Goal: Obtain resource: Obtain resource

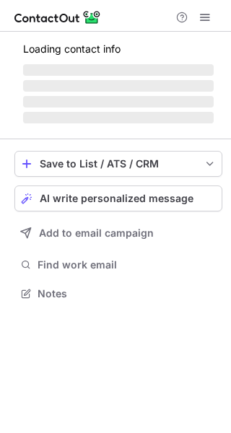
scroll to position [7, 7]
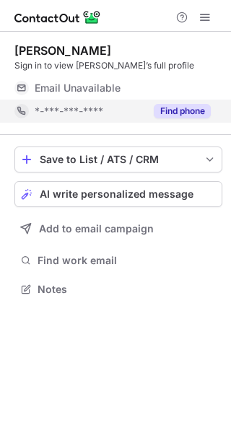
click at [181, 113] on button "Find phone" at bounding box center [182, 111] width 57 height 14
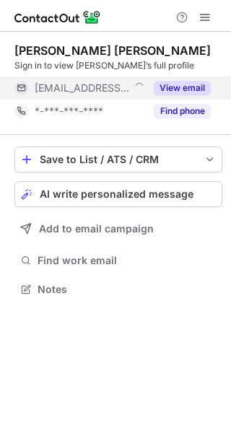
scroll to position [7, 7]
click at [193, 91] on button "View email" at bounding box center [182, 88] width 57 height 14
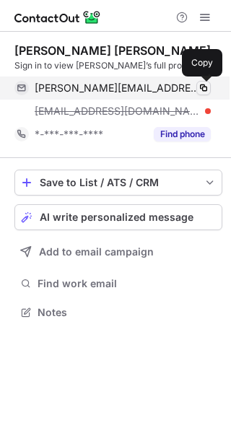
click at [206, 92] on span at bounding box center [204, 88] width 12 height 12
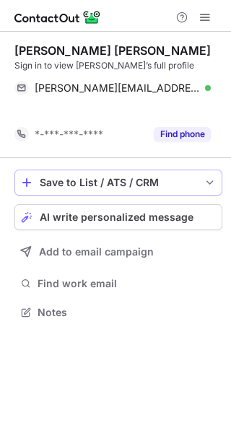
scroll to position [279, 231]
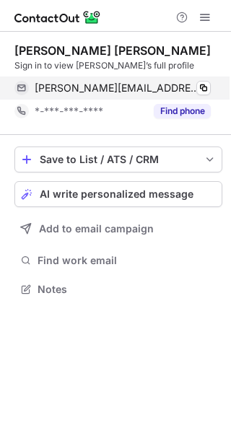
scroll to position [279, 231]
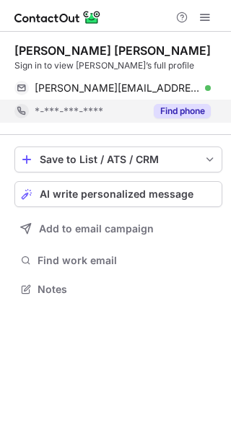
click at [174, 110] on button "Find phone" at bounding box center [182, 111] width 57 height 14
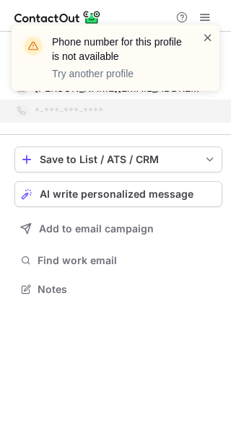
click at [209, 39] on span at bounding box center [208, 37] width 12 height 14
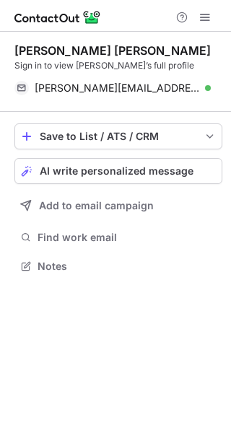
scroll to position [256, 231]
click at [97, 53] on div "[PERSON_NAME] [PERSON_NAME]" at bounding box center [112, 50] width 196 height 14
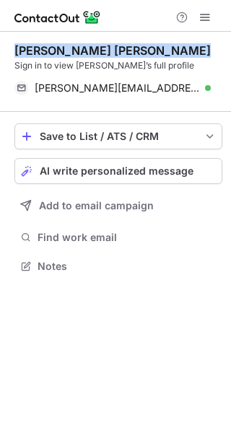
click at [97, 53] on div "[PERSON_NAME] [PERSON_NAME]" at bounding box center [112, 50] width 196 height 14
copy div "[PERSON_NAME] [PERSON_NAME]"
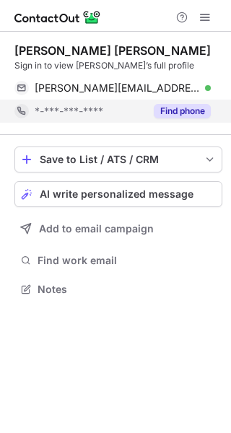
scroll to position [279, 231]
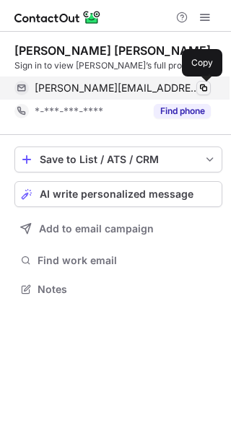
click at [205, 87] on span at bounding box center [204, 88] width 12 height 12
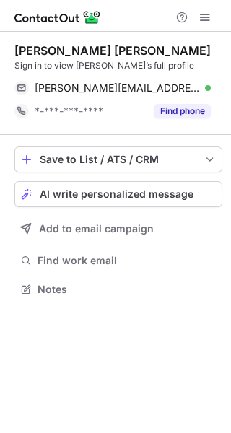
scroll to position [279, 231]
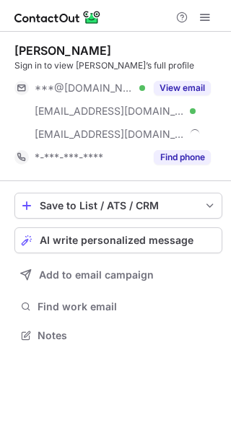
scroll to position [325, 231]
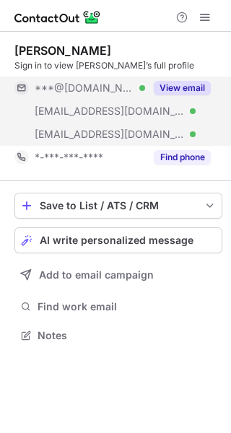
click at [181, 86] on button "View email" at bounding box center [182, 88] width 57 height 14
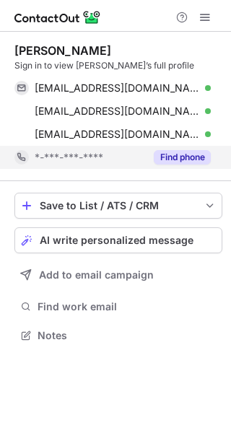
click at [192, 154] on button "Find phone" at bounding box center [182, 157] width 57 height 14
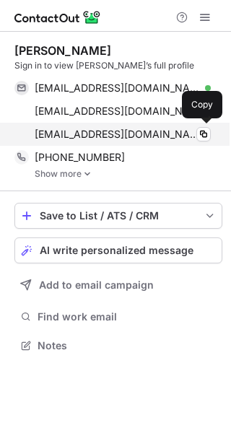
scroll to position [335, 231]
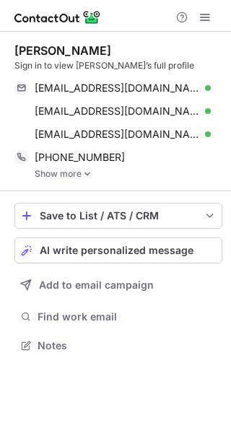
click at [64, 173] on link "Show more" at bounding box center [129, 174] width 188 height 10
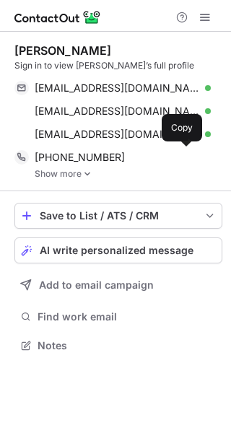
scroll to position [335, 231]
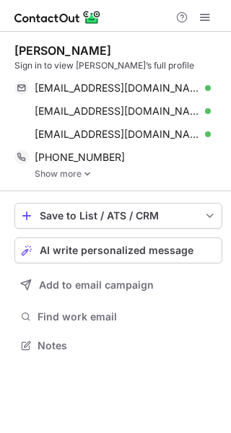
click at [59, 175] on link "Show more" at bounding box center [129, 174] width 188 height 10
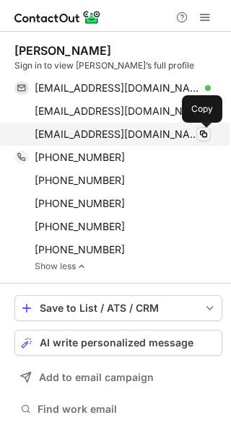
click at [206, 135] on span at bounding box center [204, 134] width 12 height 12
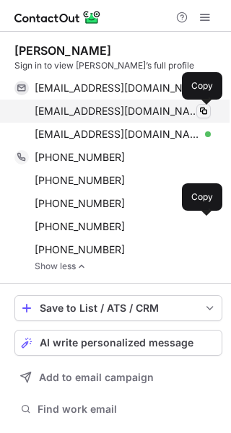
click at [204, 110] on span at bounding box center [204, 111] width 12 height 12
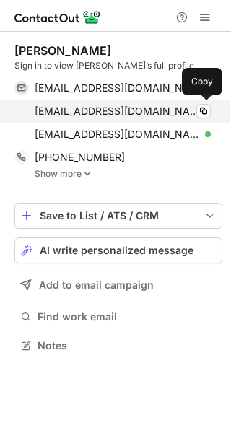
scroll to position [335, 231]
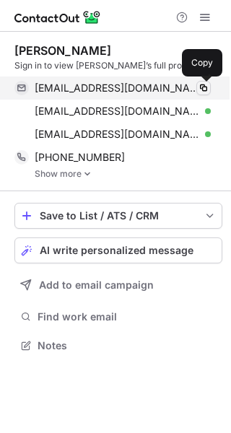
click at [201, 87] on span at bounding box center [204, 88] width 12 height 12
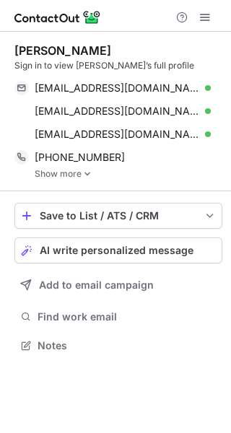
click at [75, 45] on div "[PERSON_NAME]" at bounding box center [62, 50] width 97 height 14
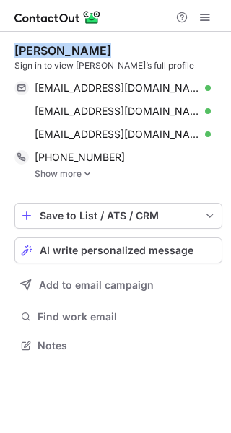
click at [75, 45] on div "[PERSON_NAME]" at bounding box center [62, 50] width 97 height 14
copy div "[PERSON_NAME]"
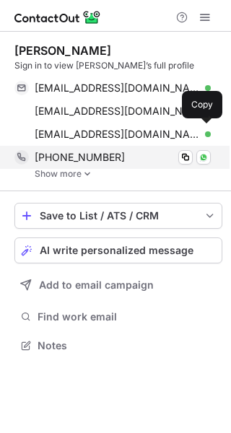
scroll to position [335, 231]
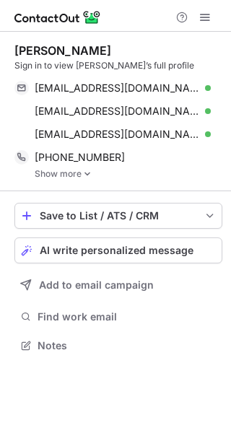
click at [86, 174] on img at bounding box center [87, 174] width 9 height 10
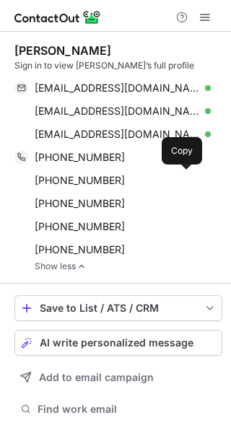
scroll to position [427, 221]
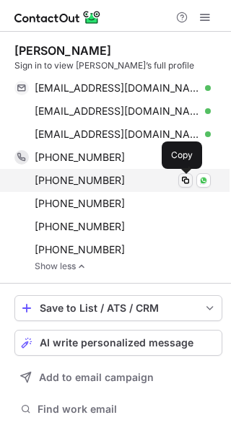
click at [185, 177] on span at bounding box center [186, 181] width 12 height 12
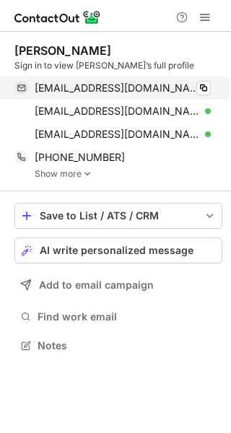
scroll to position [335, 231]
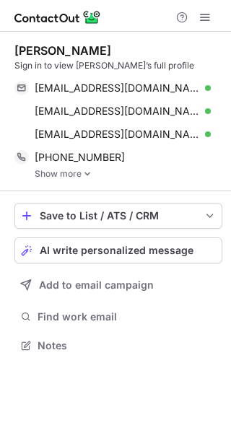
click at [69, 175] on link "Show more" at bounding box center [129, 174] width 188 height 10
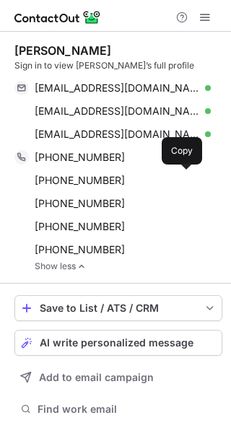
scroll to position [427, 221]
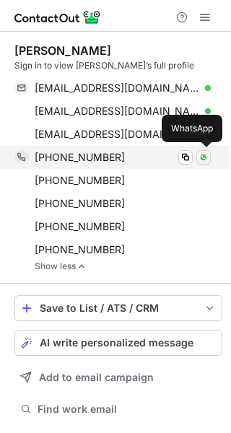
click at [203, 157] on img at bounding box center [203, 157] width 9 height 9
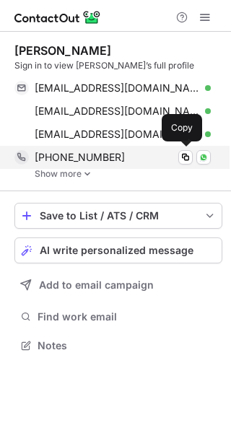
scroll to position [335, 231]
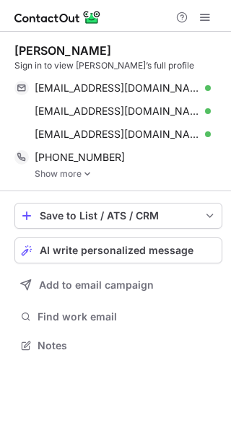
click at [74, 180] on div "Ammar Kanaan Sign in to view Ammar’s full profile aykanaan@yahoo.com Verified C…" at bounding box center [118, 112] width 208 height 160
click at [74, 175] on link "Show more" at bounding box center [129, 174] width 188 height 10
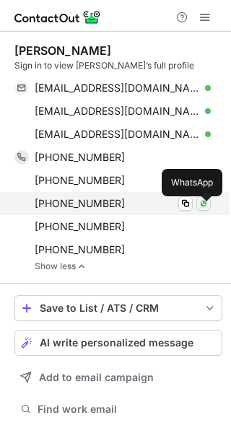
click at [206, 206] on img at bounding box center [203, 203] width 9 height 9
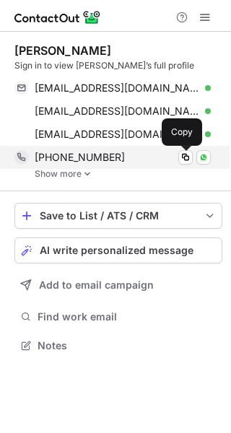
scroll to position [335, 231]
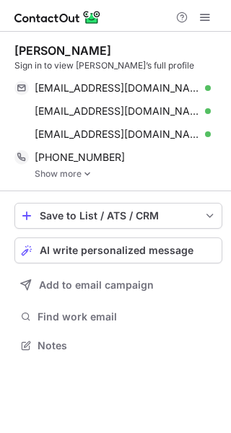
click at [71, 171] on link "Show more" at bounding box center [129, 174] width 188 height 10
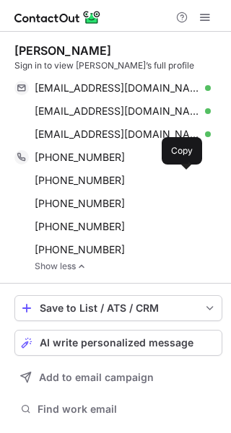
scroll to position [427, 221]
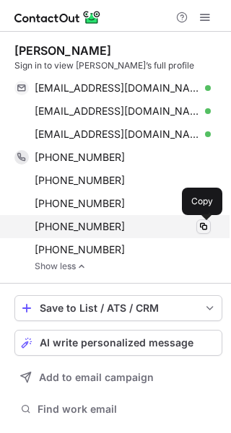
click at [204, 225] on span at bounding box center [204, 227] width 12 height 12
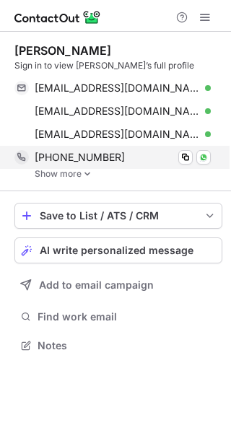
scroll to position [335, 231]
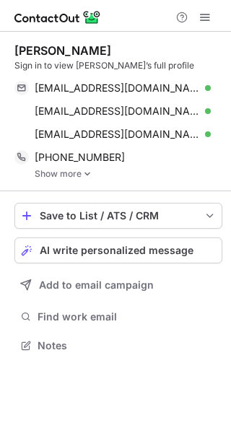
click at [66, 175] on link "Show more" at bounding box center [129, 174] width 188 height 10
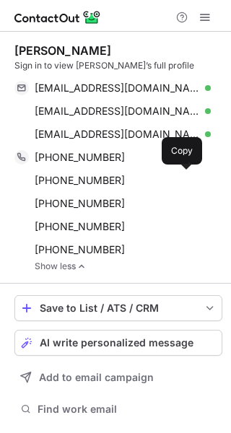
scroll to position [427, 221]
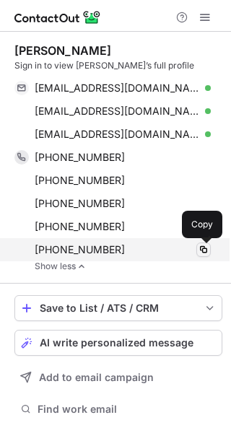
click at [204, 254] on span at bounding box center [204, 250] width 12 height 12
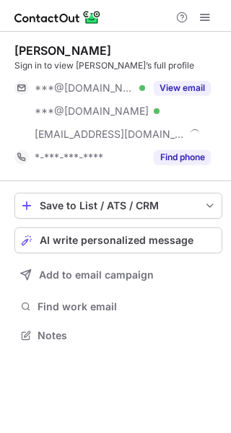
scroll to position [325, 231]
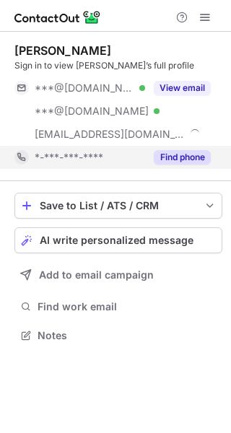
click at [188, 160] on button "Find phone" at bounding box center [182, 157] width 57 height 14
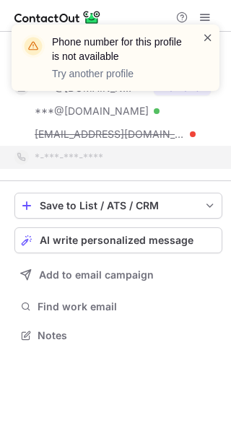
click at [206, 37] on span at bounding box center [208, 37] width 12 height 14
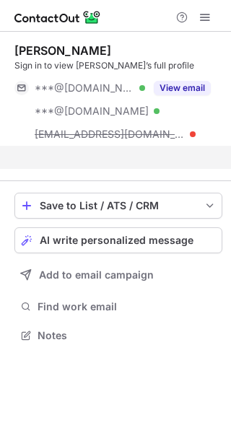
scroll to position [302, 231]
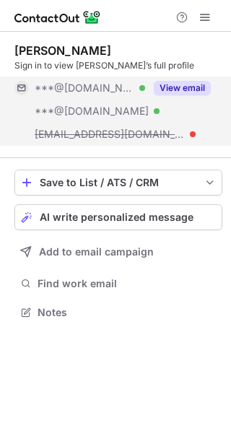
click at [187, 89] on button "View email" at bounding box center [182, 88] width 57 height 14
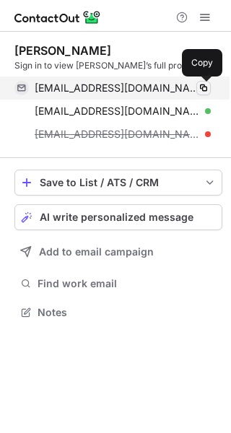
click at [207, 90] on span at bounding box center [204, 88] width 12 height 12
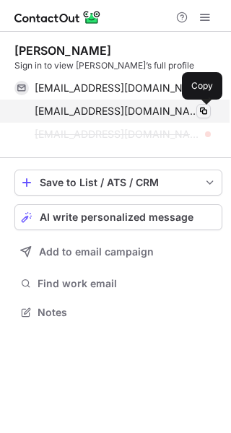
click at [200, 111] on span at bounding box center [204, 111] width 12 height 12
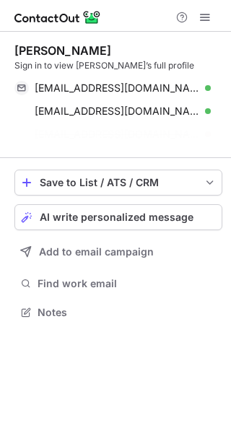
scroll to position [279, 231]
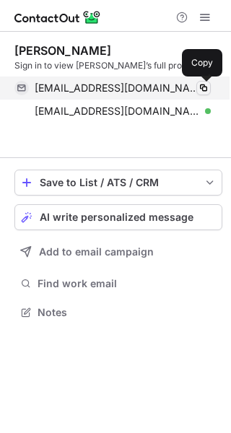
scroll to position [279, 231]
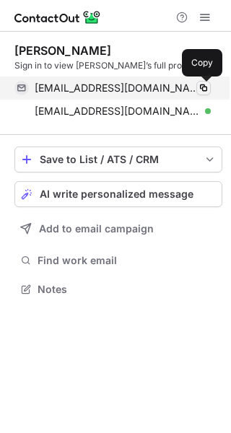
click at [206, 86] on span at bounding box center [204, 88] width 12 height 12
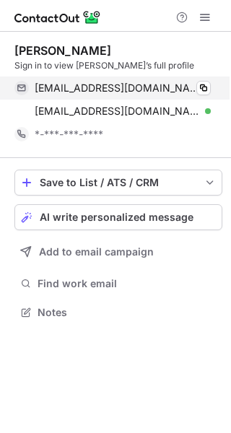
scroll to position [302, 231]
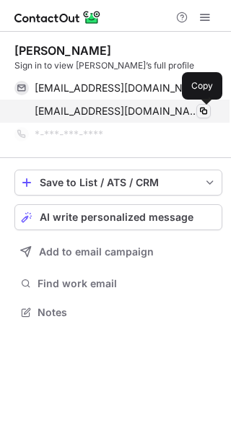
click at [203, 110] on span at bounding box center [204, 111] width 12 height 12
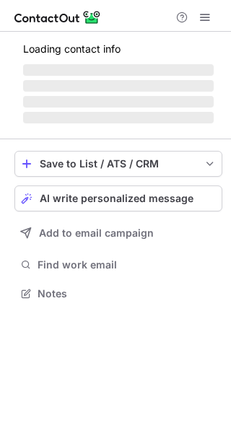
scroll to position [7, 7]
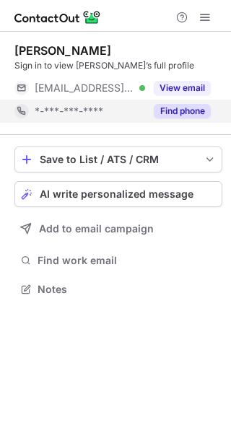
click at [188, 108] on button "Find phone" at bounding box center [182, 111] width 57 height 14
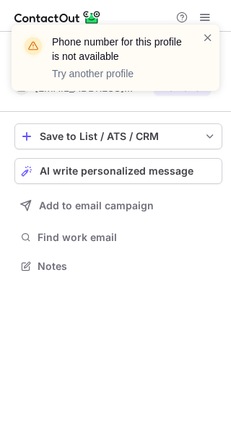
scroll to position [256, 231]
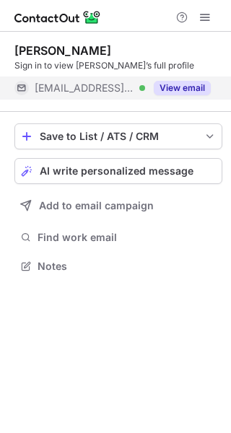
click at [173, 96] on div "View email" at bounding box center [178, 88] width 66 height 23
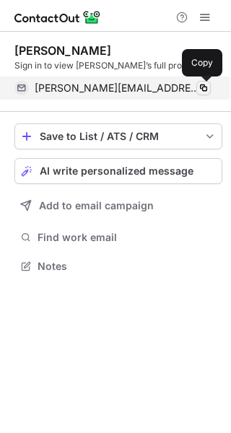
click at [207, 90] on span at bounding box center [204, 88] width 12 height 12
click at [203, 86] on span at bounding box center [204, 88] width 12 height 12
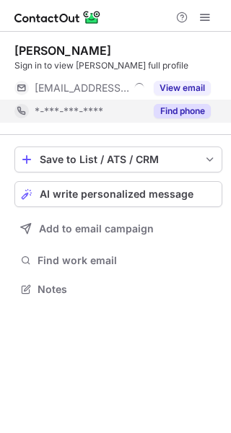
scroll to position [7, 7]
click at [180, 115] on button "Find phone" at bounding box center [182, 111] width 57 height 14
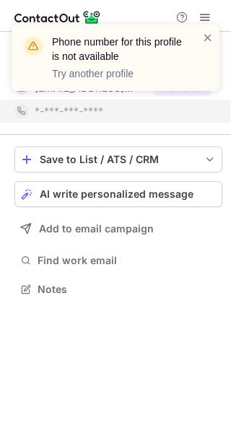
click at [12, 87] on div "notification timer" at bounding box center [12, 89] width 0 height 4
click at [210, 35] on span at bounding box center [208, 37] width 12 height 14
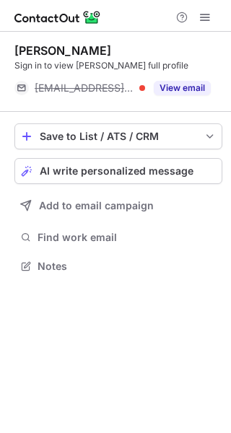
scroll to position [256, 231]
click at [178, 89] on button "View email" at bounding box center [182, 88] width 57 height 14
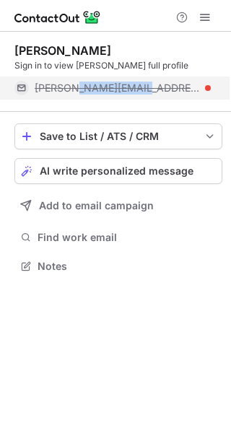
drag, startPoint x: 142, startPoint y: 88, endPoint x: 73, endPoint y: 92, distance: 69.4
click at [73, 92] on div "bernard@agrocean.ch" at bounding box center [123, 88] width 176 height 13
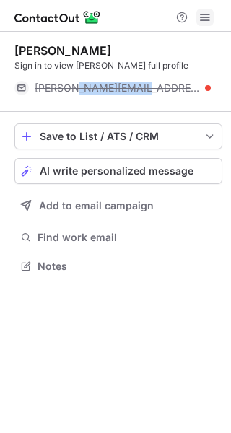
copy span "@agrocean.ch"
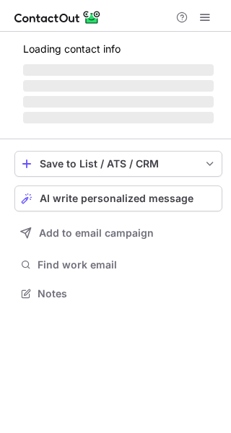
scroll to position [7, 7]
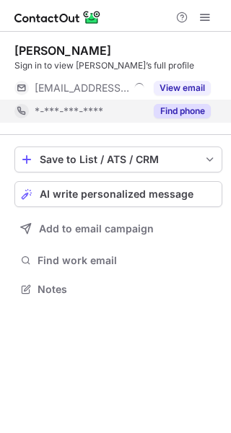
click at [178, 117] on button "Find phone" at bounding box center [182, 111] width 57 height 14
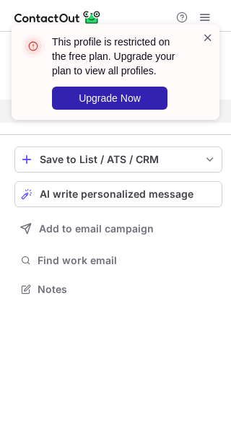
click at [211, 39] on span at bounding box center [208, 37] width 12 height 14
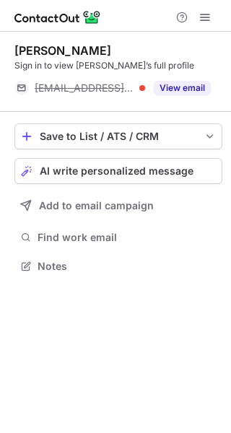
scroll to position [256, 231]
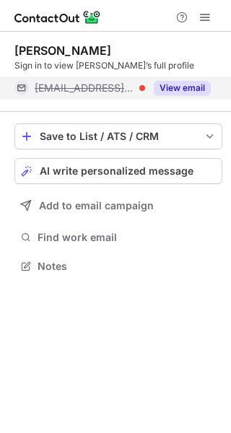
click at [187, 83] on button "View email" at bounding box center [182, 88] width 57 height 14
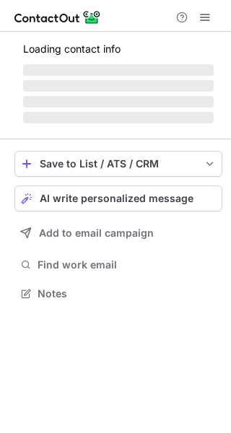
scroll to position [302, 231]
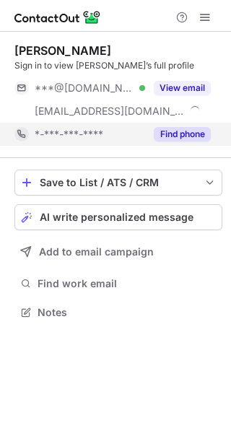
click at [188, 143] on div "Find phone" at bounding box center [178, 134] width 66 height 23
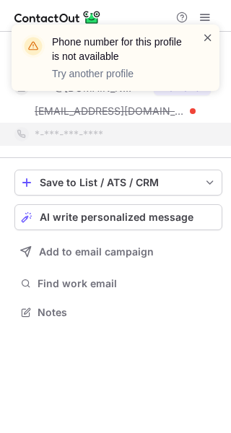
click at [207, 34] on span at bounding box center [208, 37] width 12 height 14
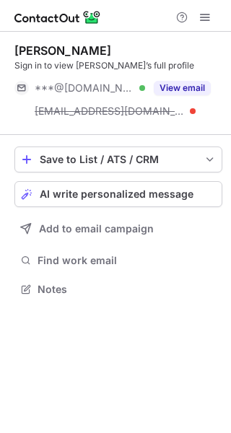
scroll to position [279, 231]
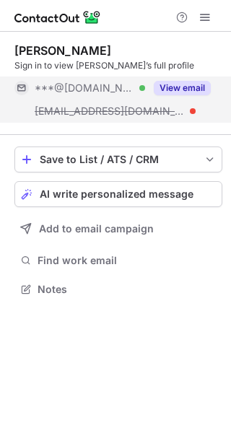
click at [197, 90] on button "View email" at bounding box center [182, 88] width 57 height 14
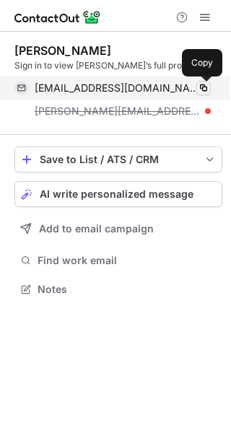
click at [201, 90] on span at bounding box center [204, 88] width 12 height 12
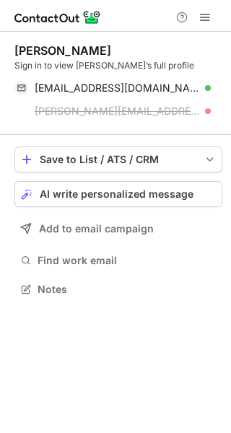
click at [61, 44] on div "Helene DIENI" at bounding box center [62, 50] width 97 height 14
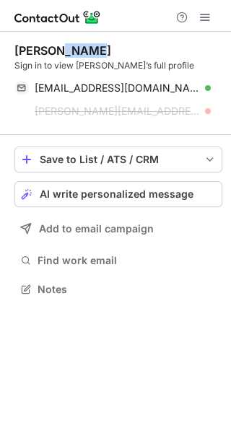
click at [61, 44] on div "Helene DIENI" at bounding box center [62, 50] width 97 height 14
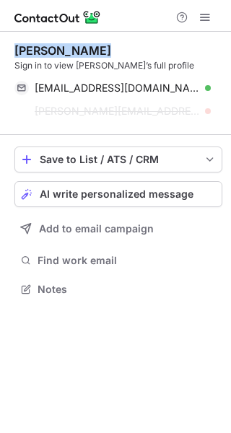
copy div "Helene DIENI"
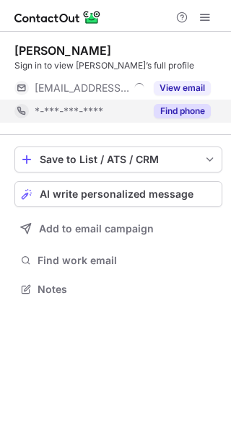
scroll to position [7, 7]
click at [188, 110] on button "Find phone" at bounding box center [182, 111] width 57 height 14
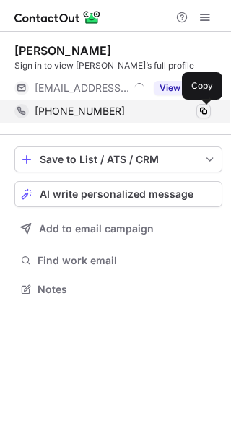
click at [204, 111] on span at bounding box center [204, 111] width 12 height 12
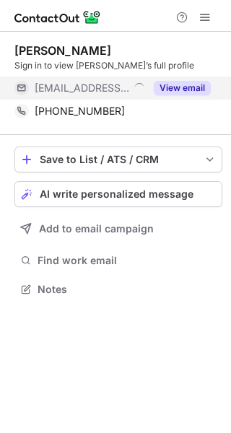
scroll to position [279, 231]
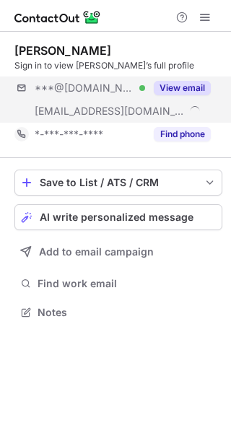
scroll to position [302, 231]
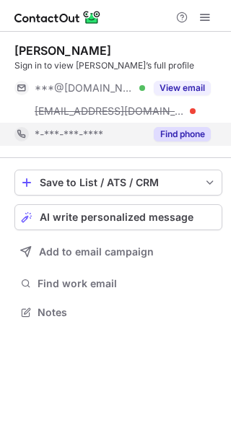
click at [188, 136] on button "Find phone" at bounding box center [182, 134] width 57 height 14
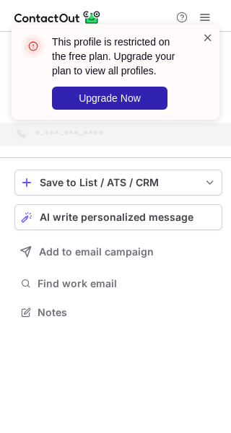
click at [207, 38] on span at bounding box center [208, 37] width 12 height 14
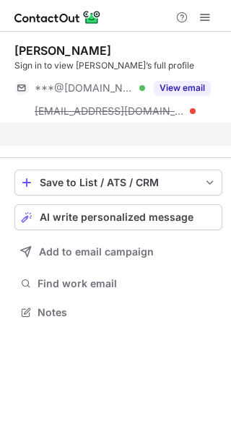
scroll to position [279, 231]
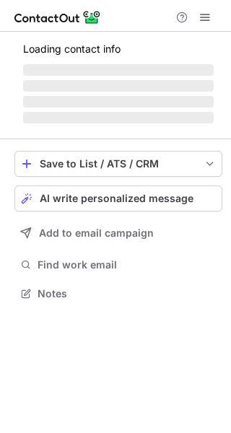
scroll to position [7, 7]
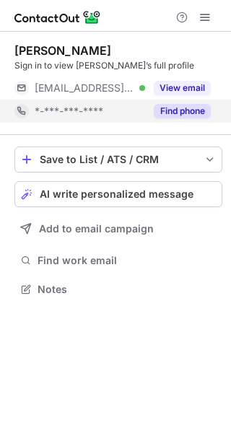
click at [194, 118] on button "Find phone" at bounding box center [182, 111] width 57 height 14
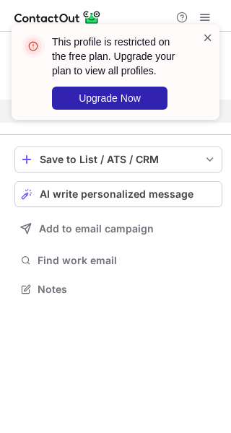
click at [207, 38] on span at bounding box center [208, 37] width 12 height 14
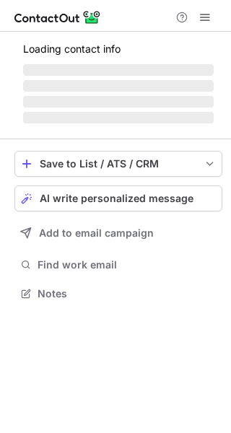
scroll to position [7, 7]
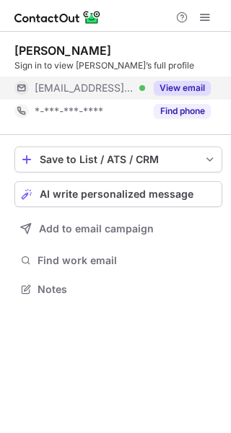
click at [185, 84] on button "View email" at bounding box center [182, 88] width 57 height 14
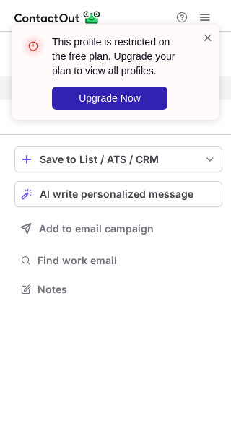
click at [206, 38] on span at bounding box center [208, 37] width 12 height 14
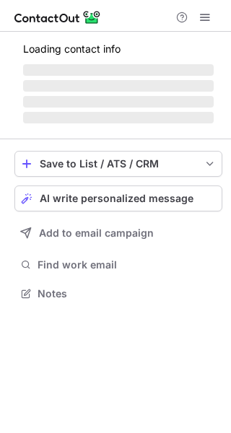
scroll to position [7, 7]
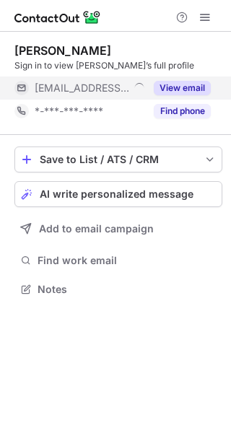
click at [184, 96] on div "View email" at bounding box center [178, 88] width 66 height 23
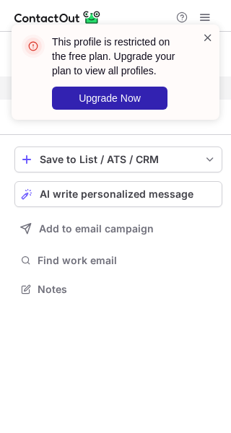
click at [208, 35] on span at bounding box center [208, 37] width 12 height 14
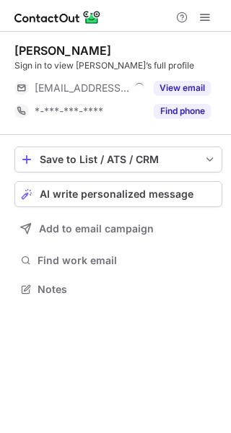
scroll to position [7, 7]
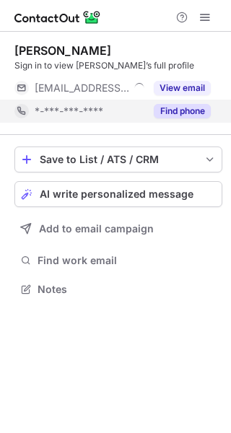
click at [185, 115] on button "Find phone" at bounding box center [182, 111] width 57 height 14
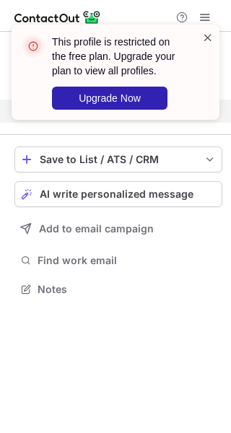
click at [209, 41] on span at bounding box center [208, 37] width 12 height 14
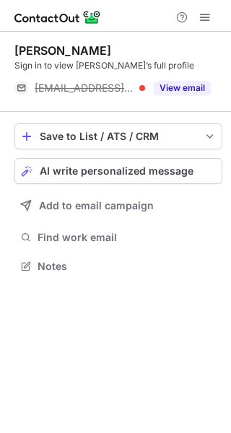
scroll to position [256, 231]
click at [185, 89] on button "View email" at bounding box center [182, 88] width 57 height 14
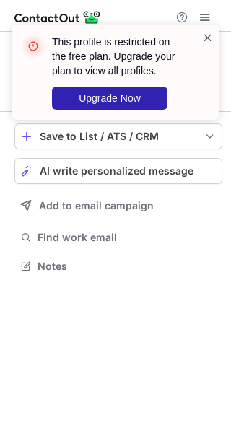
click at [209, 33] on span at bounding box center [208, 37] width 12 height 14
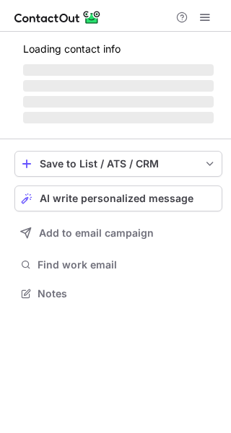
scroll to position [7, 7]
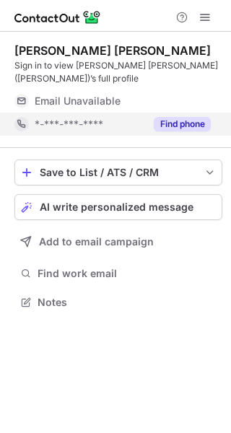
scroll to position [7, 7]
click at [196, 117] on button "Find phone" at bounding box center [182, 124] width 57 height 14
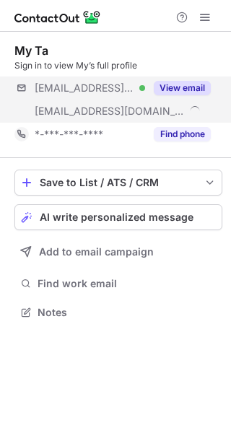
scroll to position [302, 231]
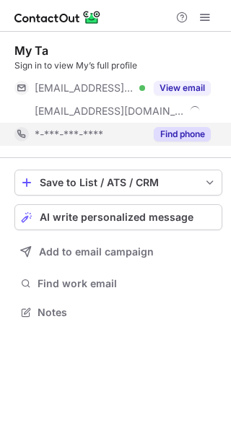
click at [177, 139] on button "Find phone" at bounding box center [182, 134] width 57 height 14
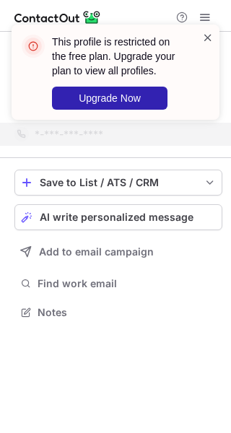
click at [209, 40] on span at bounding box center [208, 37] width 12 height 14
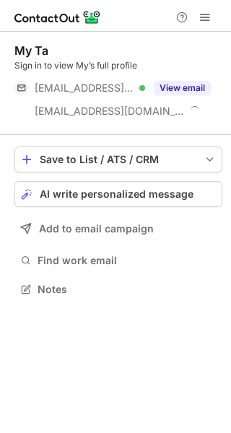
scroll to position [279, 231]
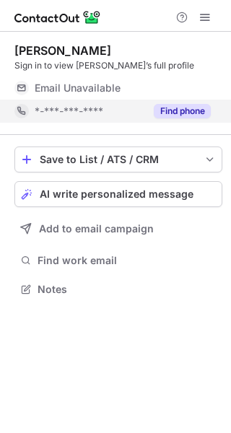
scroll to position [7, 7]
click at [177, 115] on button "Find phone" at bounding box center [182, 111] width 57 height 14
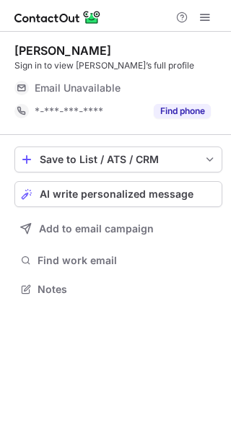
scroll to position [7, 7]
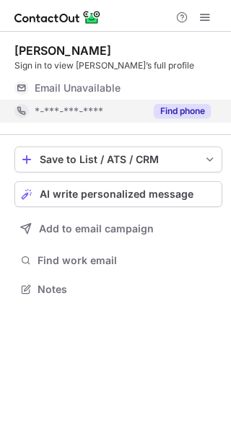
click at [162, 115] on button "Find phone" at bounding box center [182, 111] width 57 height 14
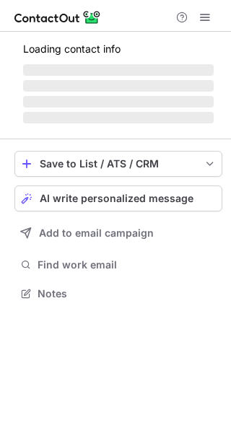
scroll to position [7, 7]
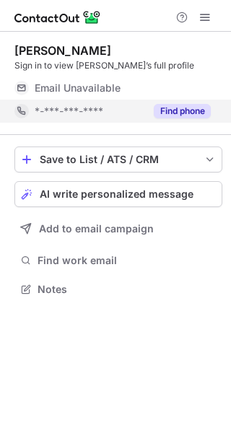
click at [175, 115] on button "Find phone" at bounding box center [182, 111] width 57 height 14
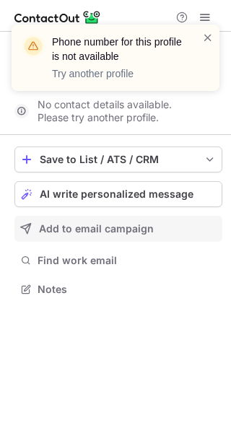
scroll to position [256, 231]
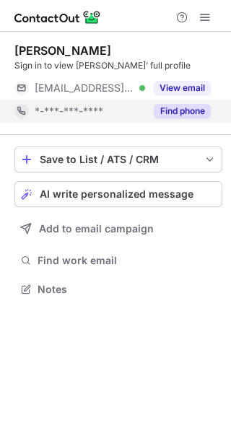
scroll to position [7, 7]
click at [183, 108] on button "Find phone" at bounding box center [182, 111] width 57 height 14
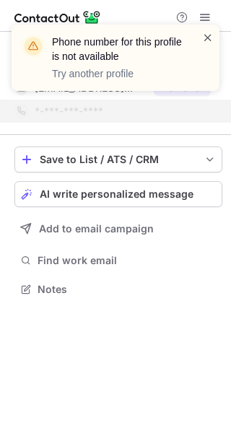
click at [210, 36] on span at bounding box center [208, 37] width 12 height 14
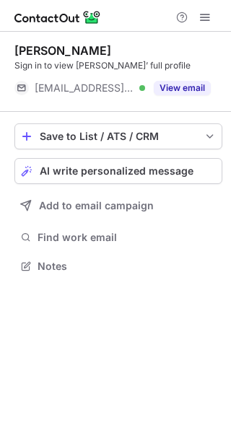
scroll to position [256, 231]
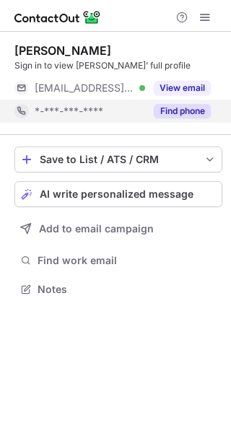
scroll to position [7, 7]
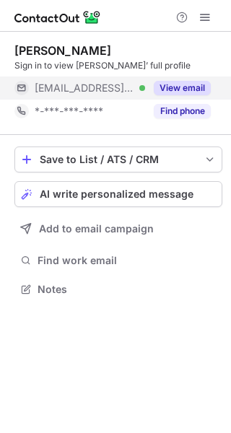
click at [198, 92] on button "View email" at bounding box center [182, 88] width 57 height 14
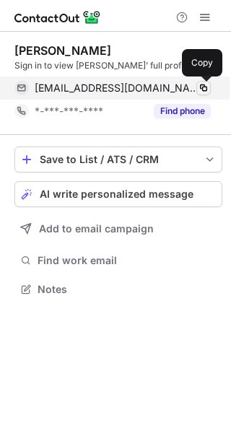
click at [206, 91] on span at bounding box center [204, 88] width 12 height 12
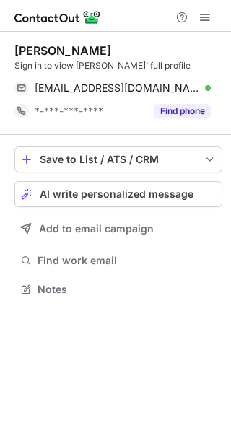
scroll to position [279, 231]
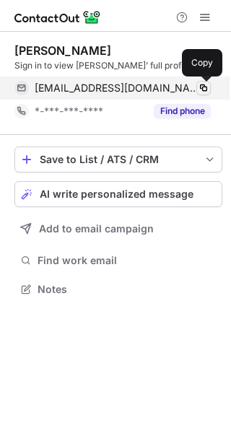
click at [201, 87] on span at bounding box center [204, 88] width 12 height 12
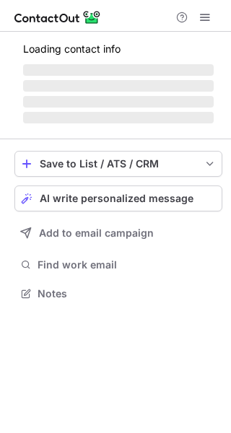
scroll to position [7, 7]
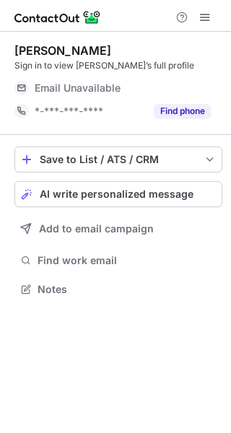
click at [184, 115] on button "Find phone" at bounding box center [182, 111] width 57 height 14
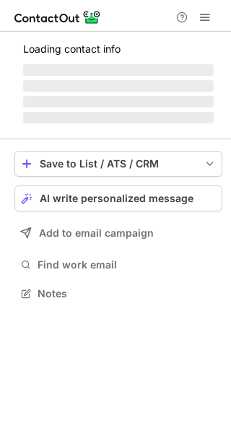
scroll to position [7, 7]
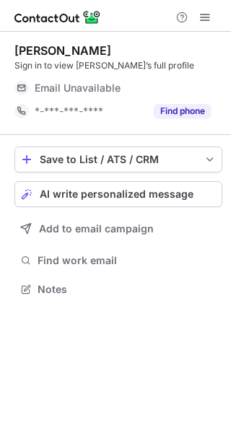
click at [185, 122] on div "Find phone" at bounding box center [178, 111] width 66 height 23
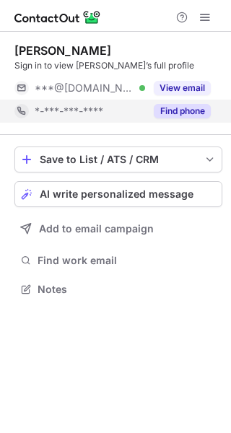
scroll to position [7, 7]
click at [183, 118] on button "Find phone" at bounding box center [182, 111] width 57 height 14
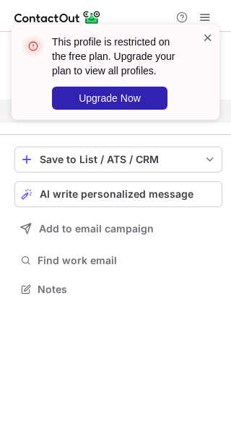
click at [209, 37] on span at bounding box center [208, 37] width 12 height 14
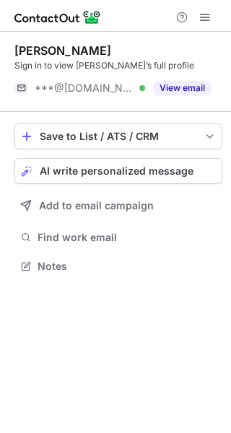
scroll to position [256, 231]
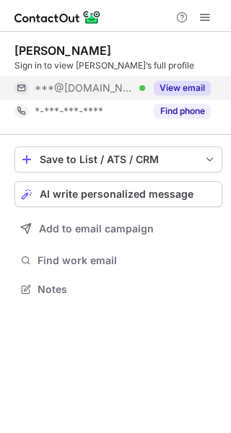
scroll to position [7, 7]
click at [178, 85] on button "View email" at bounding box center [182, 88] width 57 height 14
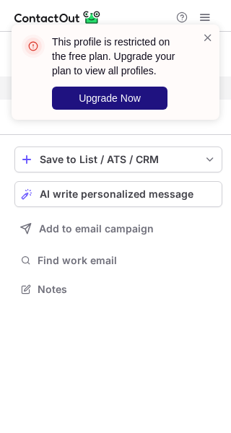
click at [141, 98] on button "Upgrade Now" at bounding box center [109, 98] width 115 height 23
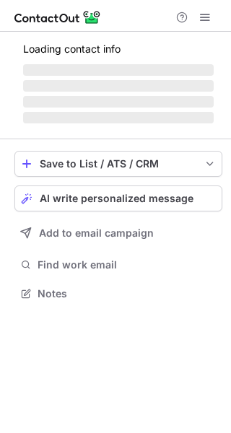
scroll to position [302, 231]
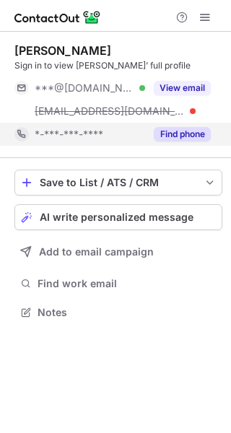
click at [175, 132] on button "Find phone" at bounding box center [182, 134] width 57 height 14
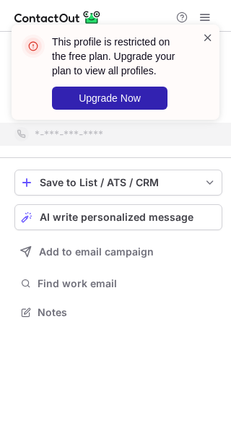
click at [207, 37] on span at bounding box center [208, 37] width 12 height 14
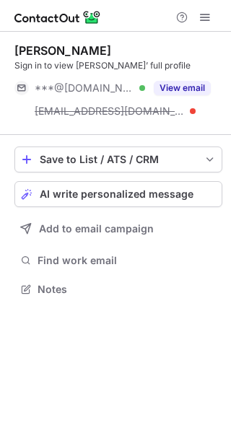
scroll to position [279, 231]
click at [193, 87] on button "View email" at bounding box center [182, 88] width 57 height 14
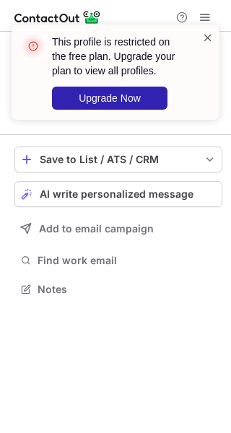
click at [206, 40] on span at bounding box center [208, 37] width 12 height 14
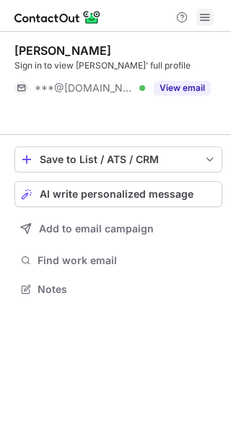
scroll to position [256, 231]
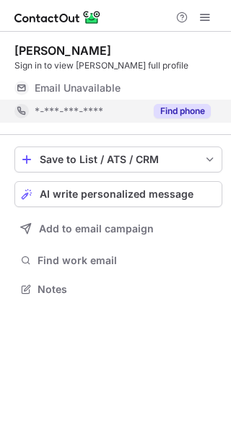
scroll to position [7, 7]
click at [184, 116] on button "Find phone" at bounding box center [182, 111] width 57 height 14
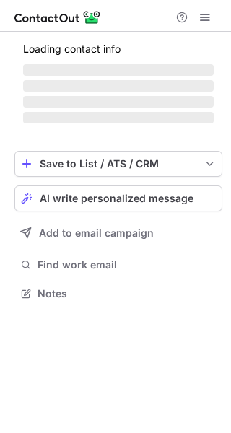
scroll to position [7, 7]
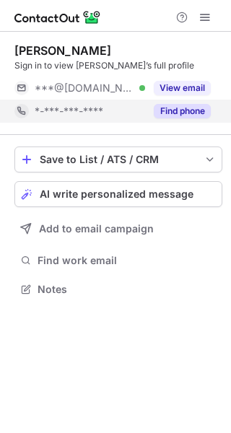
click at [184, 120] on div "Find phone" at bounding box center [178, 111] width 66 height 23
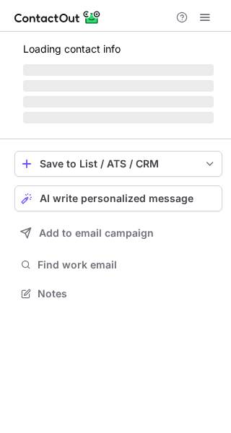
scroll to position [302, 231]
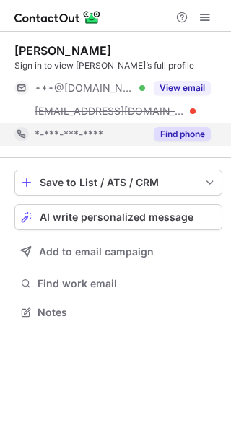
click at [193, 134] on button "Find phone" at bounding box center [182, 134] width 57 height 14
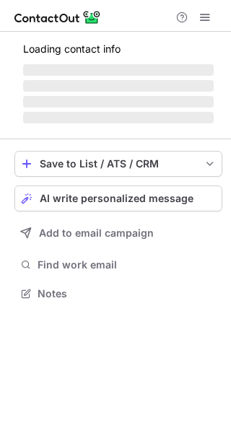
scroll to position [7, 7]
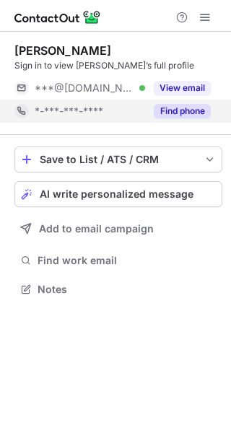
click at [197, 117] on button "Find phone" at bounding box center [182, 111] width 57 height 14
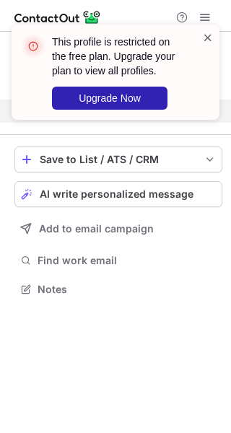
click at [210, 37] on span at bounding box center [208, 37] width 12 height 14
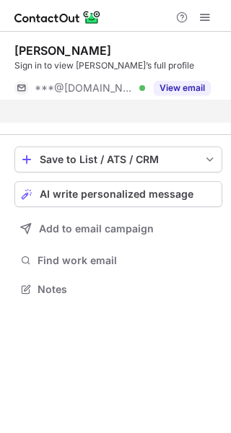
scroll to position [256, 231]
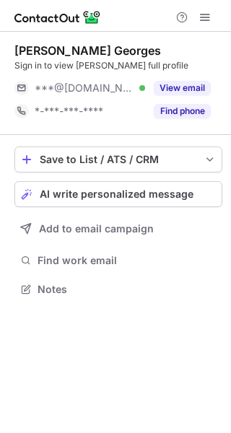
scroll to position [7, 7]
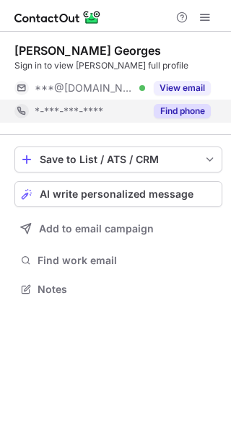
click at [183, 110] on button "Find phone" at bounding box center [182, 111] width 57 height 14
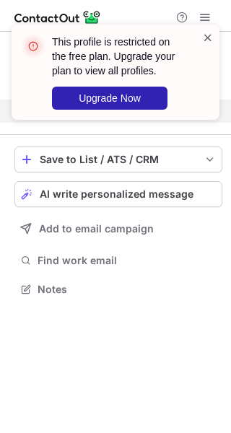
click at [211, 41] on span at bounding box center [208, 37] width 12 height 14
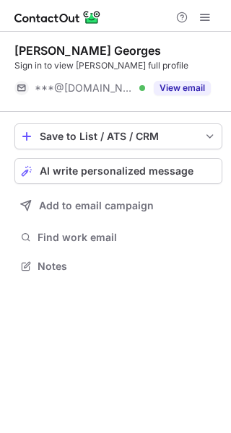
scroll to position [256, 231]
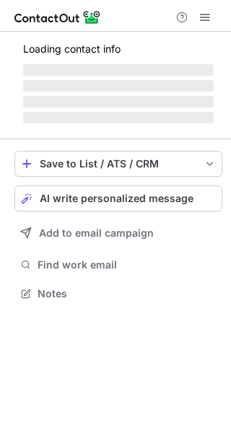
scroll to position [7, 7]
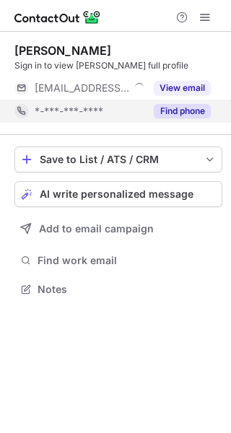
click at [173, 116] on button "Find phone" at bounding box center [182, 111] width 57 height 14
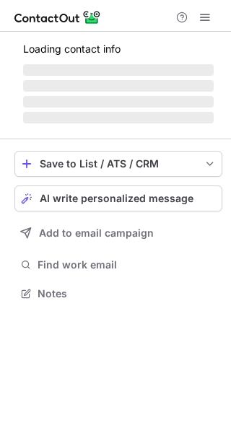
scroll to position [302, 231]
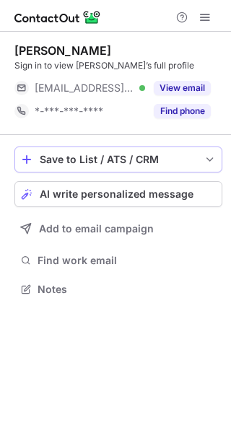
scroll to position [7, 7]
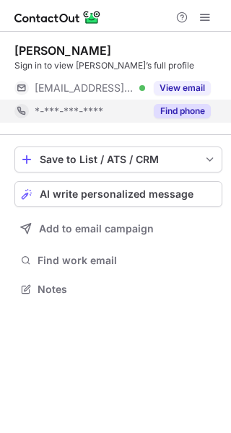
click at [188, 108] on button "Find phone" at bounding box center [182, 111] width 57 height 14
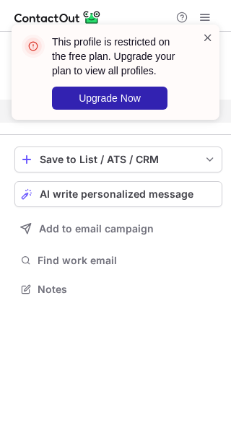
click at [210, 43] on span at bounding box center [208, 37] width 12 height 14
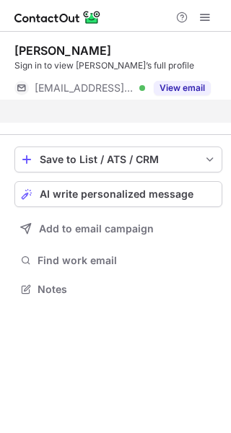
scroll to position [256, 231]
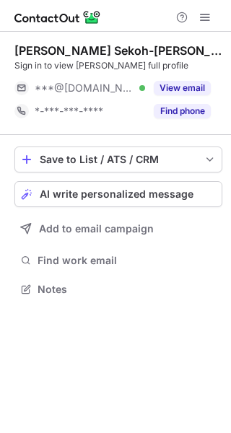
scroll to position [7, 7]
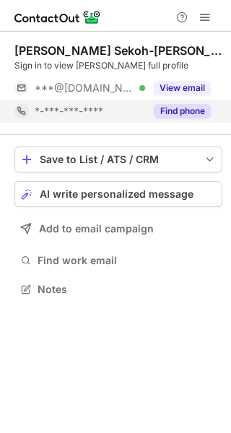
click at [185, 112] on button "Find phone" at bounding box center [182, 111] width 57 height 14
